Goal: Task Accomplishment & Management: Manage account settings

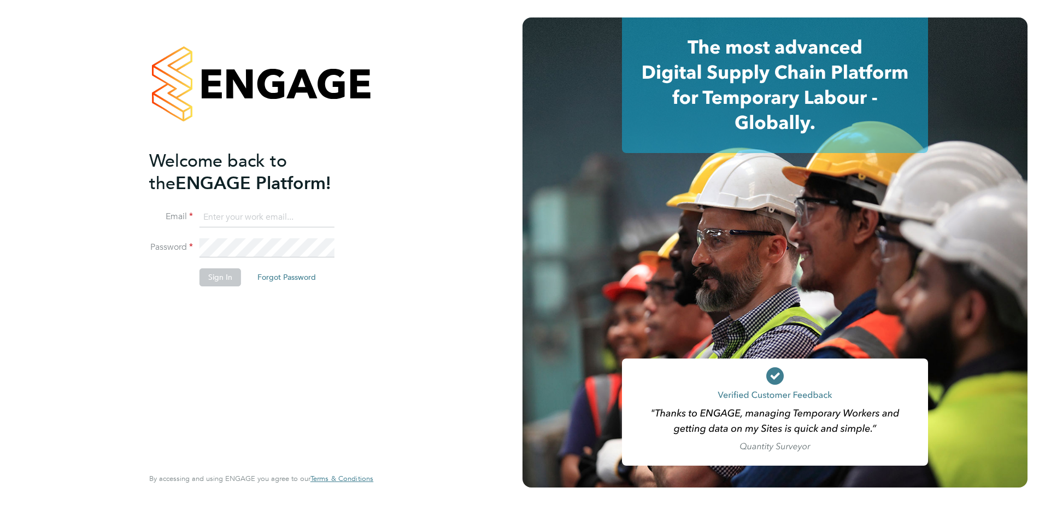
type input "[EMAIL_ADDRESS][DOMAIN_NAME]"
click at [218, 278] on button "Sign In" at bounding box center [221, 276] width 42 height 17
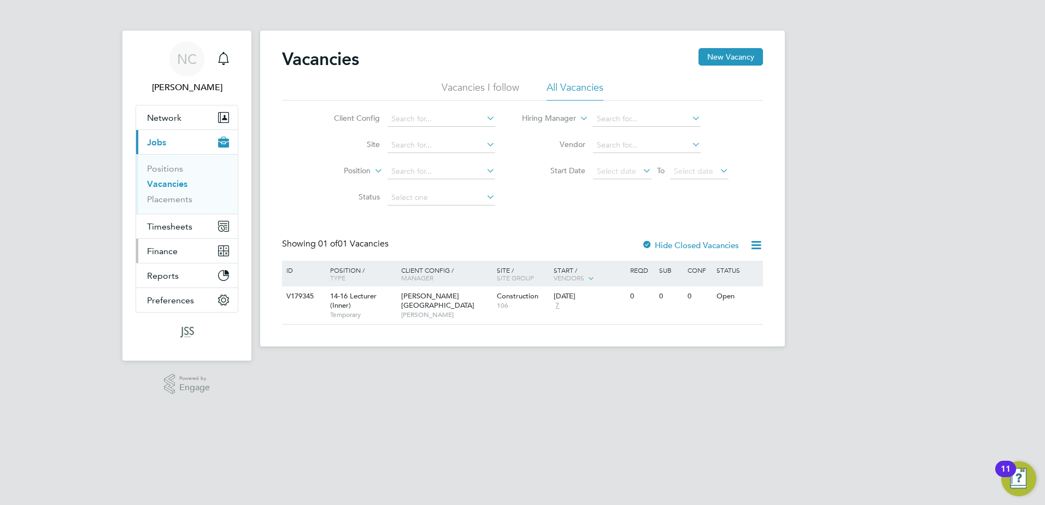
click at [171, 255] on span "Finance" at bounding box center [162, 251] width 31 height 10
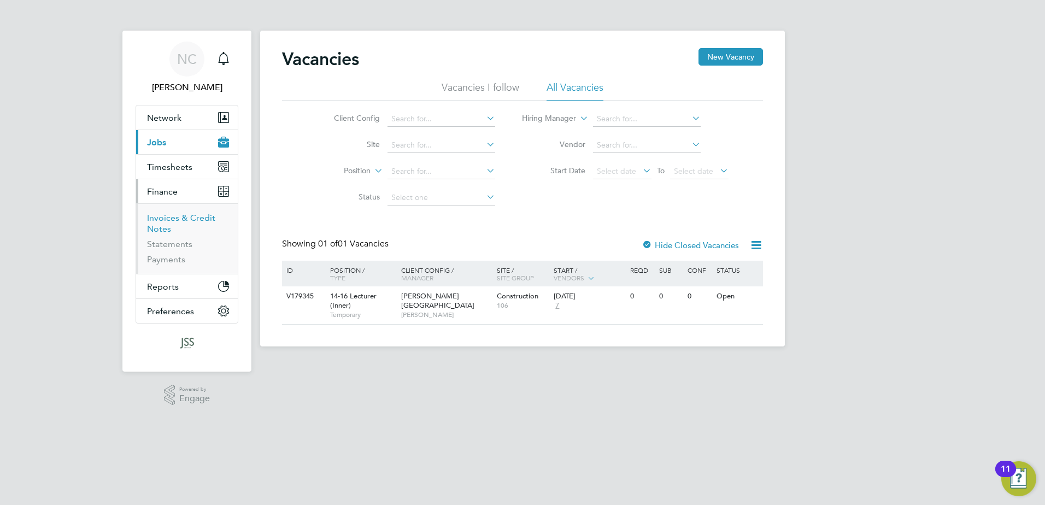
click at [177, 222] on link "Invoices & Credit Notes" at bounding box center [181, 223] width 68 height 21
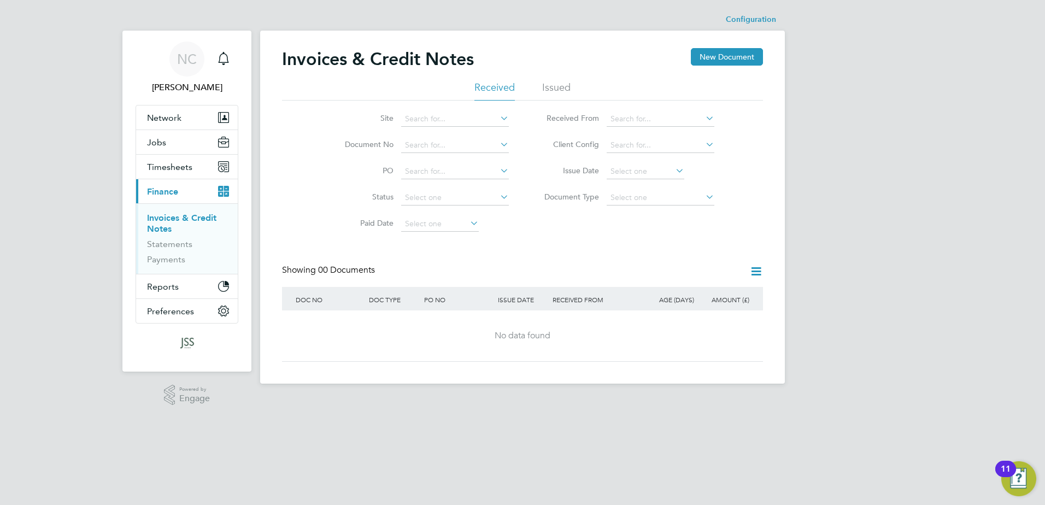
click at [552, 84] on li "Issued" at bounding box center [556, 91] width 28 height 20
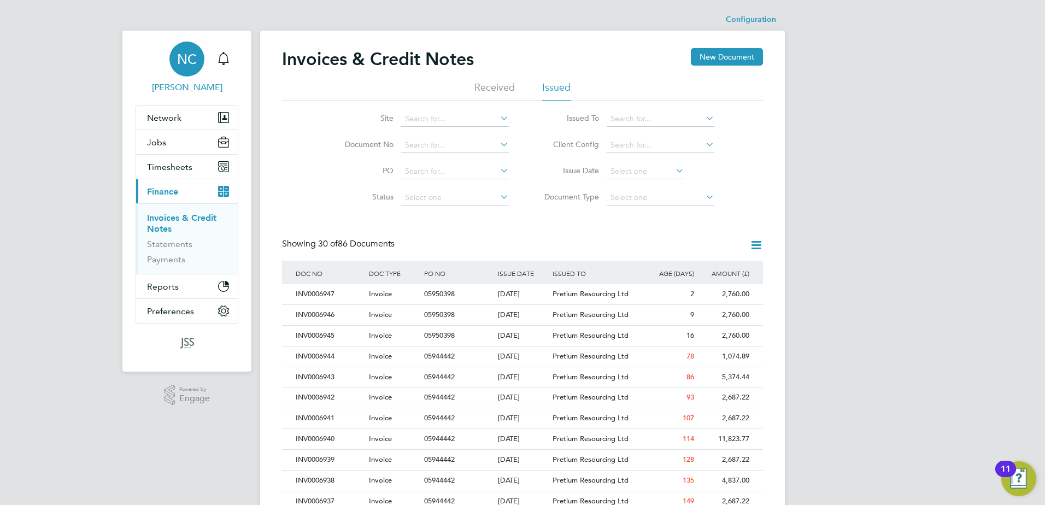
click at [181, 57] on span "NC" at bounding box center [187, 59] width 20 height 14
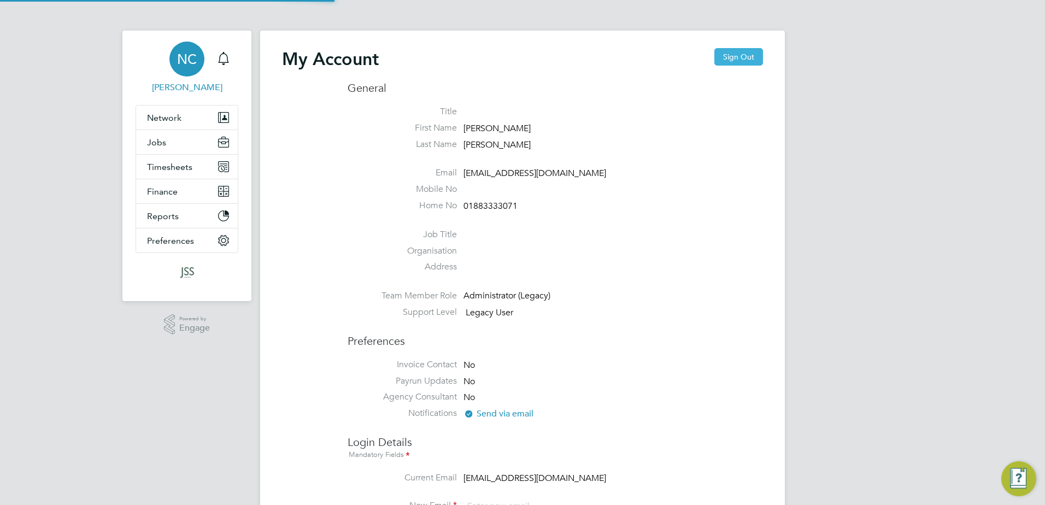
type input "[EMAIL_ADDRESS][DOMAIN_NAME]"
click at [739, 60] on button "Sign Out" at bounding box center [739, 56] width 49 height 17
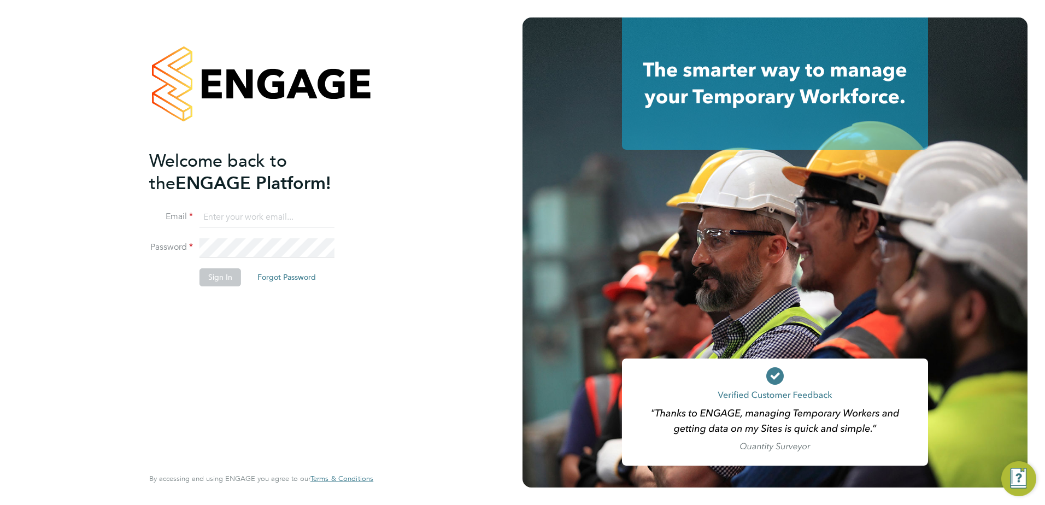
type input "[EMAIL_ADDRESS][DOMAIN_NAME]"
